Goal: Find specific page/section: Find specific page/section

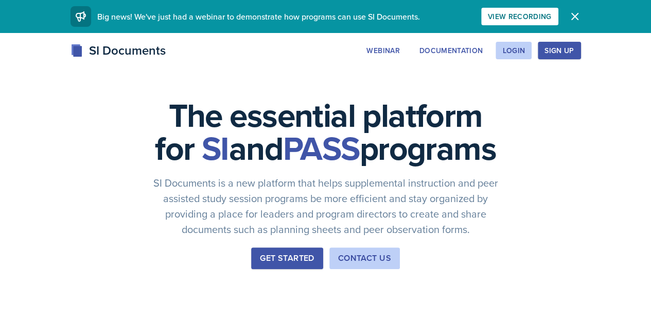
click at [523, 76] on div "SI Documents Webinar Documentation Login Sign Up Sign Up Login Documentation We…" at bounding box center [325, 61] width 651 height 41
click at [525, 51] on div "Login" at bounding box center [514, 50] width 23 height 8
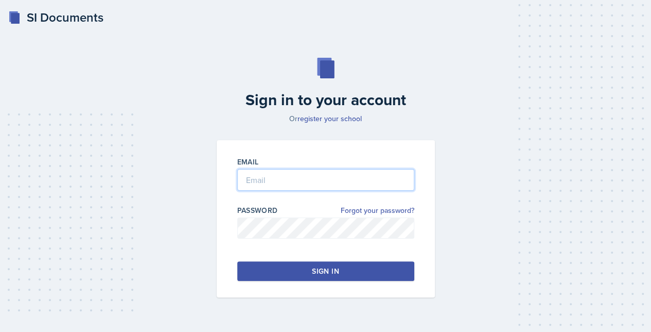
type input "[EMAIL_ADDRESS][DOMAIN_NAME]"
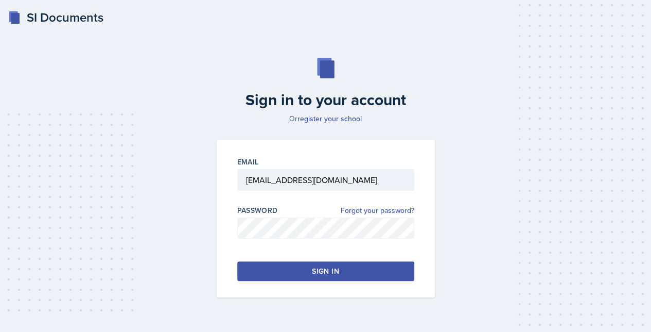
click at [283, 283] on div "Email [EMAIL_ADDRESS][DOMAIN_NAME] Password Forgot your password? Sign in" at bounding box center [326, 218] width 218 height 157
click at [287, 276] on button "Sign in" at bounding box center [325, 271] width 177 height 20
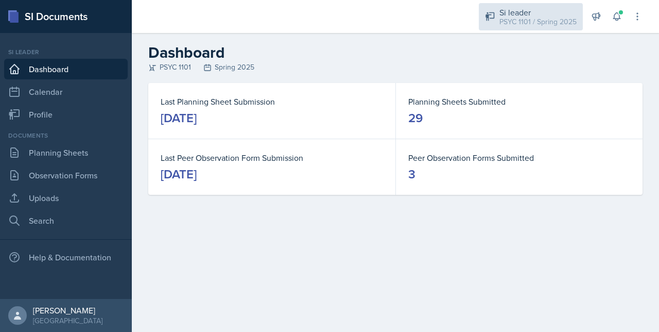
click at [500, 24] on div "PSYC 1101 / Spring 2025" at bounding box center [537, 21] width 77 height 11
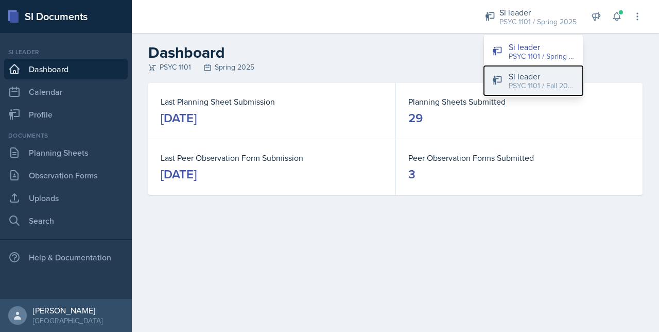
click at [511, 79] on div "Si leader" at bounding box center [542, 76] width 66 height 12
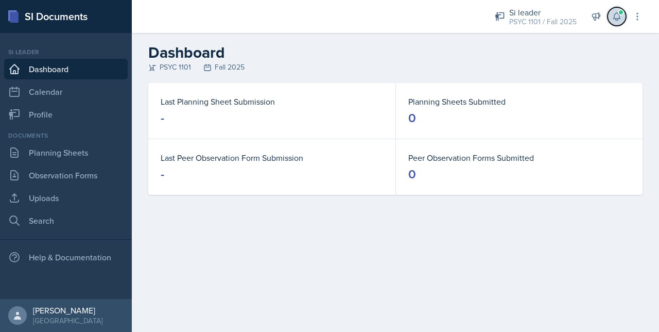
click at [616, 15] on icon at bounding box center [617, 16] width 10 height 10
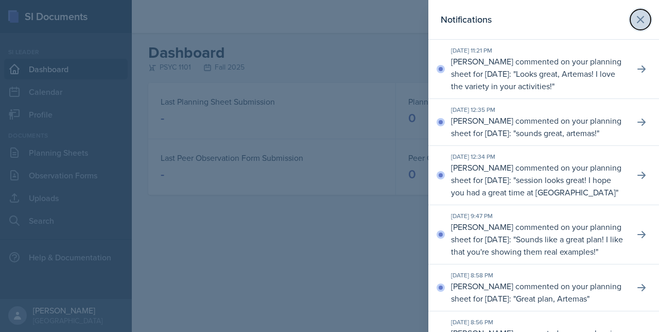
click at [634, 18] on icon at bounding box center [640, 19] width 12 height 12
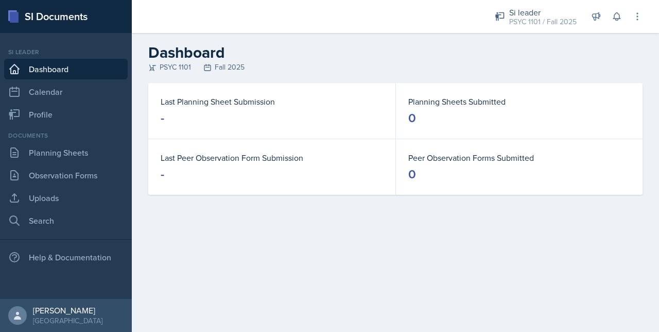
click at [438, 66] on div "PSYC 1101 Fall 2025" at bounding box center [395, 67] width 494 height 11
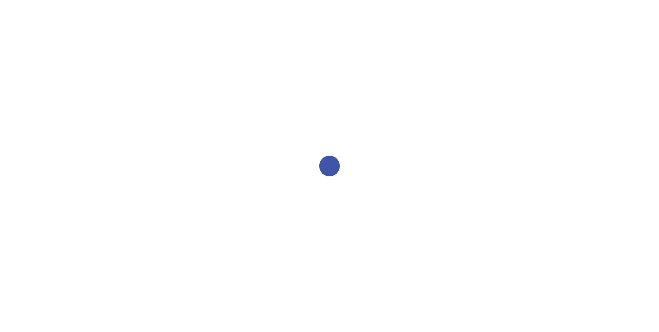
select select "2bed604d-1099-4043-b1bc-2365e8740244"
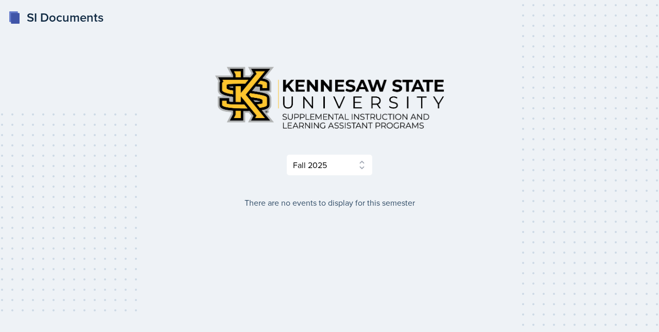
click at [343, 153] on div "Select Semester Fall 2025 Summer 2025 Spring 2025 Fall 2024 Summer 2024 Spring …" at bounding box center [329, 117] width 494 height 118
click at [336, 166] on select "Select Semester Fall 2025 Summer 2025 Spring 2025 Fall 2024 Summer 2024 Spring …" at bounding box center [329, 165] width 87 height 22
click at [215, 208] on div "There are no events to display for this semester" at bounding box center [329, 202] width 494 height 12
